Goal: Transaction & Acquisition: Purchase product/service

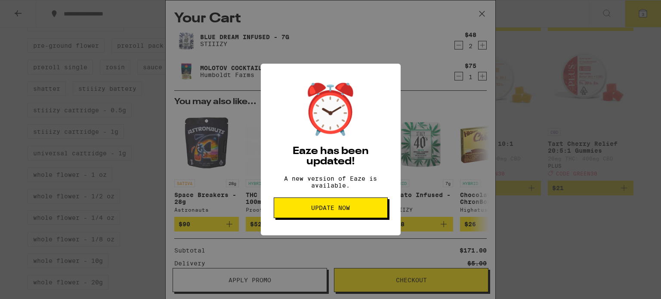
scroll to position [430, 0]
click at [329, 211] on span "Update Now" at bounding box center [330, 208] width 39 height 6
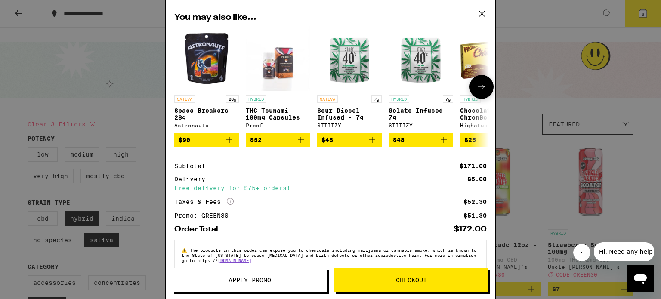
scroll to position [101, 0]
